Goal: Information Seeking & Learning: Learn about a topic

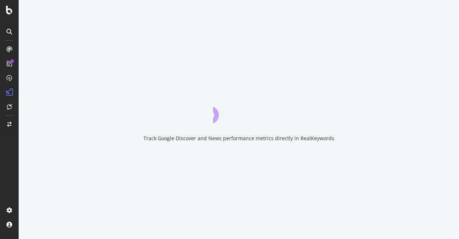
scroll to position [4, 0]
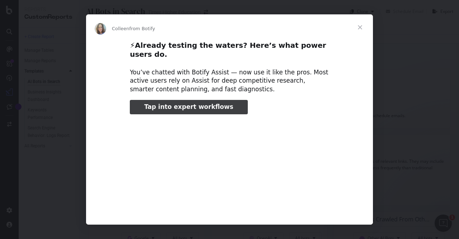
type input "159020"
click at [360, 27] on span "Close" at bounding box center [360, 27] width 26 height 26
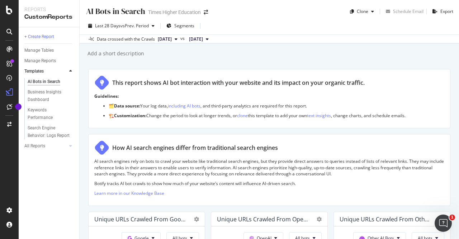
click at [178, 39] on icon at bounding box center [176, 39] width 3 height 4
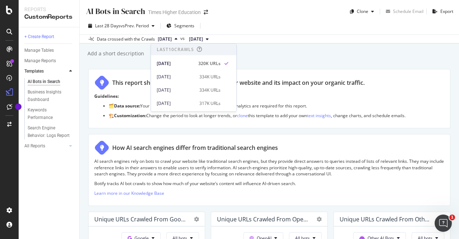
click at [178, 39] on icon at bounding box center [176, 39] width 3 height 4
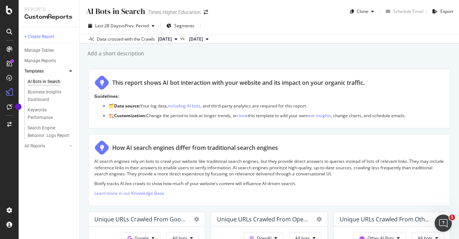
click at [346, 64] on div "AI Bots in Search AI Bots in Search Times Higher Education Clone Schedule Email…" at bounding box center [270, 119] width 380 height 239
click at [186, 19] on div "Last 28 Days vs Prev. Period Segments Data crossed with the Crawls [DATE] vs [D…" at bounding box center [270, 30] width 380 height 26
click at [183, 27] on span "Segments" at bounding box center [184, 26] width 20 height 6
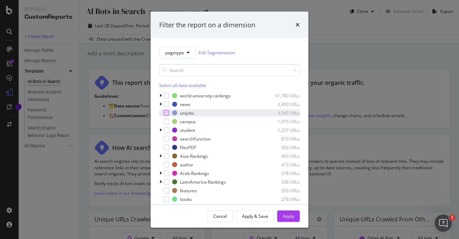
click at [167, 114] on div "modal" at bounding box center [167, 113] width 6 height 6
click at [287, 216] on div "Apply" at bounding box center [288, 215] width 11 height 6
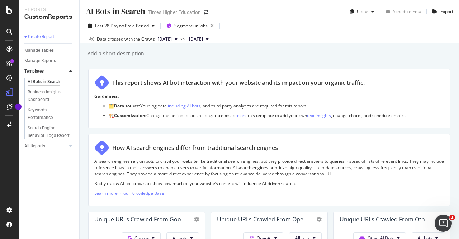
click at [180, 39] on button "[DATE]" at bounding box center [167, 39] width 25 height 9
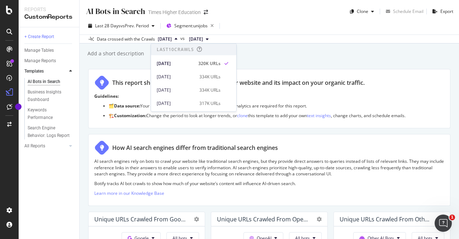
drag, startPoint x: 189, startPoint y: 38, endPoint x: 162, endPoint y: 38, distance: 26.9
click at [180, 38] on button "[DATE]" at bounding box center [167, 39] width 25 height 9
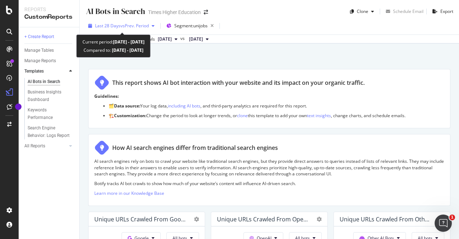
click at [153, 26] on div "button" at bounding box center [153, 26] width 9 height 4
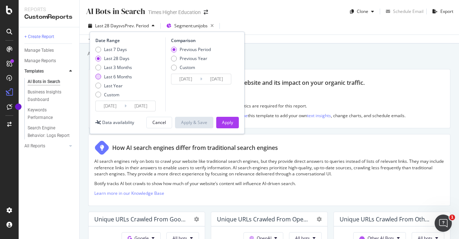
click at [98, 76] on div "Last 6 Months" at bounding box center [98, 77] width 6 height 6
type input "[DATE]"
click at [98, 87] on div "Last Year" at bounding box center [98, 86] width 6 height 6
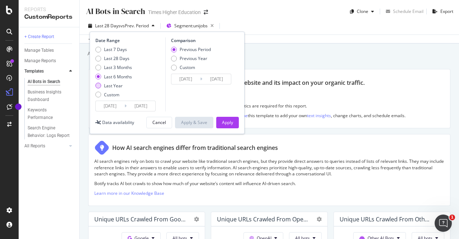
type input "[DATE]"
click at [174, 66] on div "Custom" at bounding box center [174, 68] width 6 height 6
click at [172, 44] on div "Comparison Previous Period Previous Year Custom [DATE] Navigate forward to inte…" at bounding box center [199, 74] width 68 height 74
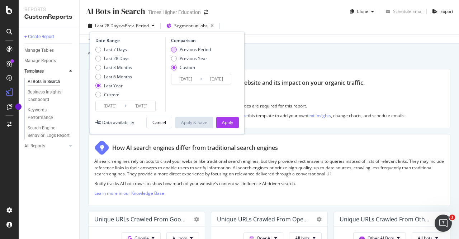
click at [174, 48] on div "Previous Period" at bounding box center [174, 50] width 6 height 6
click at [224, 122] on div "Apply" at bounding box center [227, 122] width 11 height 6
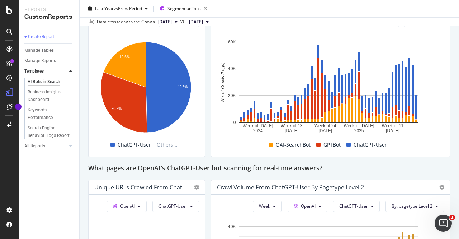
scroll to position [610, 0]
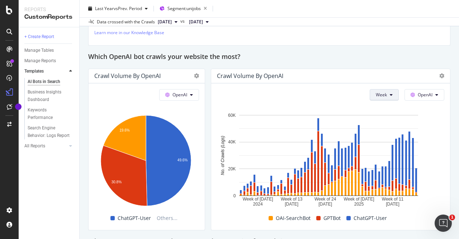
click at [384, 93] on button "Week" at bounding box center [384, 94] width 29 height 11
type textarea "o"
click at [376, 135] on span "Month" at bounding box center [377, 134] width 13 height 6
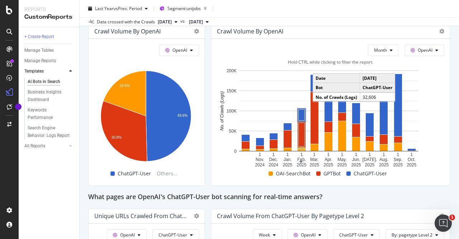
scroll to position [646, 0]
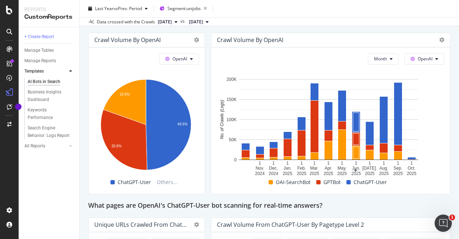
click at [278, 6] on div "Last Year vs Prev. Period Segment: unijobs" at bounding box center [270, 10] width 380 height 14
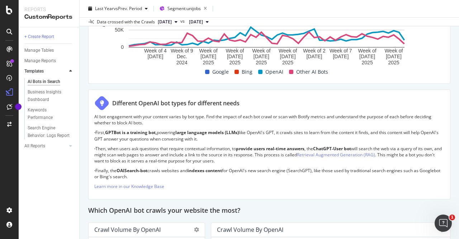
scroll to position [431, 0]
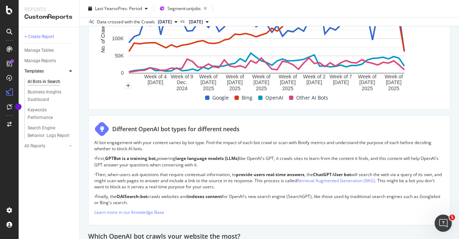
drag, startPoint x: 166, startPoint y: 201, endPoint x: 92, endPoint y: 142, distance: 94.9
click at [92, 142] on div "Different OpenAI bot types for different needs AI bot engagement with your cont…" at bounding box center [269, 169] width 362 height 109
copy div "LO ips dolorsitam cons adip elitsed doeius te inc utla. Etdo mag aliqua en admi…"
click at [155, 144] on p "AI bot engagement with your content varies by bot type. Find the impact of each…" at bounding box center [269, 145] width 350 height 12
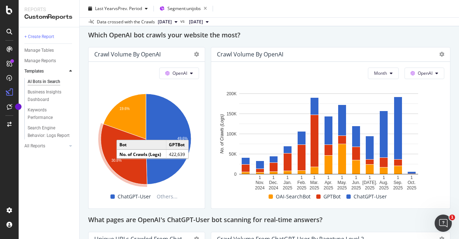
scroll to position [610, 0]
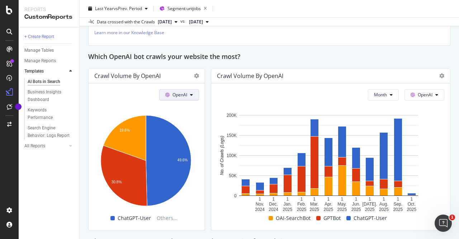
click at [188, 94] on button "OpenAI" at bounding box center [179, 94] width 40 height 11
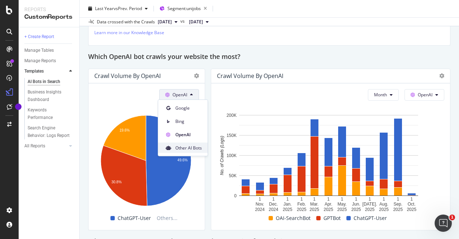
click at [187, 150] on span "Other AI Bots" at bounding box center [188, 147] width 27 height 6
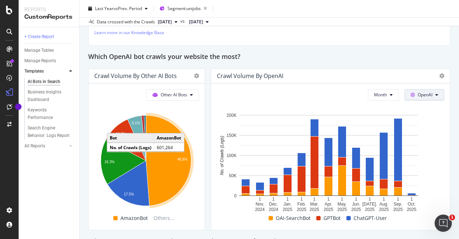
click at [424, 96] on span "OpenAI" at bounding box center [425, 94] width 15 height 6
click at [429, 149] on span "Other AI Bots" at bounding box center [430, 147] width 27 height 6
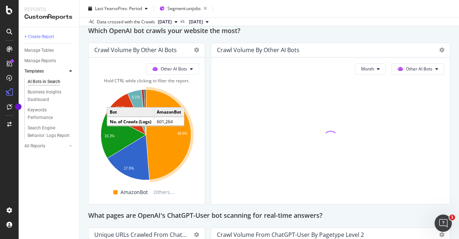
scroll to position [646, 0]
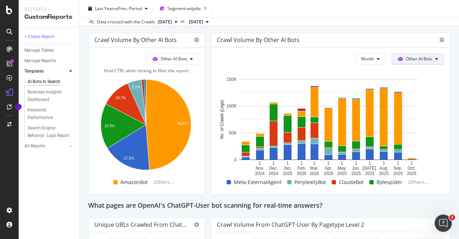
click at [417, 58] on span "Other AI Bots" at bounding box center [419, 59] width 27 height 6
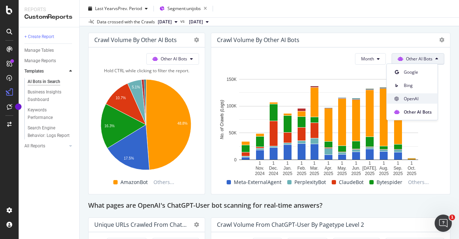
click at [417, 99] on span "OpenAI" at bounding box center [418, 98] width 28 height 6
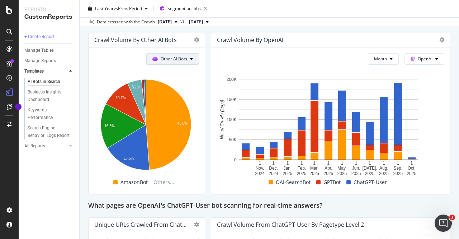
click at [174, 57] on span "Other AI Bots" at bounding box center [174, 59] width 27 height 6
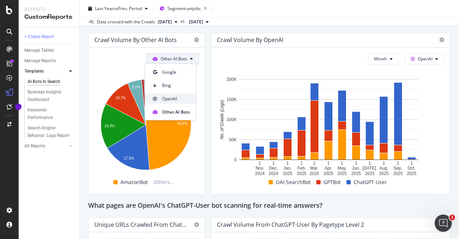
click at [175, 97] on span "OpenAI" at bounding box center [176, 98] width 28 height 6
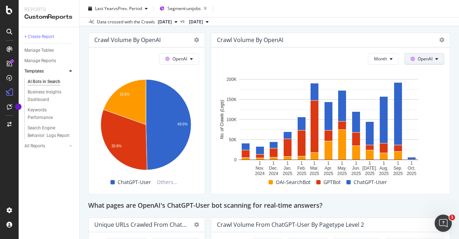
click at [434, 55] on button "OpenAI" at bounding box center [425, 58] width 40 height 11
click at [430, 111] on span "Other AI Bots" at bounding box center [430, 111] width 27 height 6
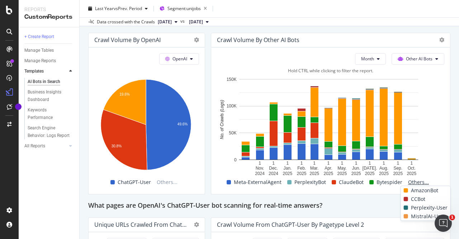
click at [415, 181] on span "Others..." at bounding box center [418, 182] width 27 height 9
click at [405, 208] on span at bounding box center [406, 207] width 4 height 4
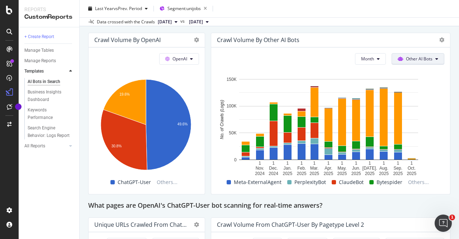
click at [412, 57] on span "Other AI Bots" at bounding box center [419, 59] width 27 height 6
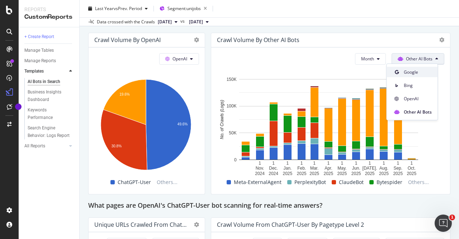
click at [412, 74] on span "Google" at bounding box center [418, 72] width 28 height 6
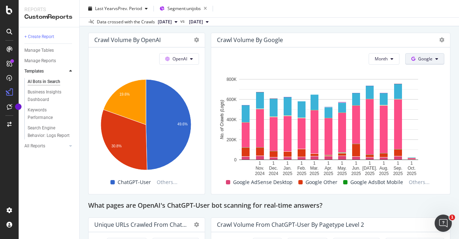
click at [413, 63] on button "Google" at bounding box center [424, 58] width 39 height 11
click at [420, 84] on span "Bing" at bounding box center [431, 85] width 27 height 6
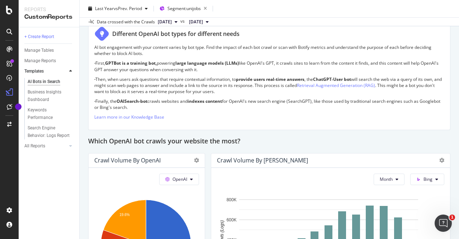
scroll to position [574, 0]
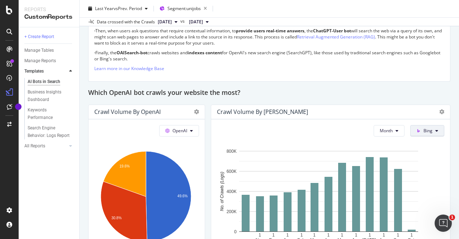
click at [433, 130] on button "Bing" at bounding box center [427, 130] width 34 height 11
click at [438, 172] on span "OpenAI" at bounding box center [436, 170] width 27 height 6
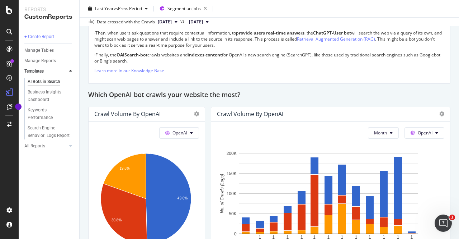
scroll to position [610, 0]
